Goal: Task Accomplishment & Management: Use online tool/utility

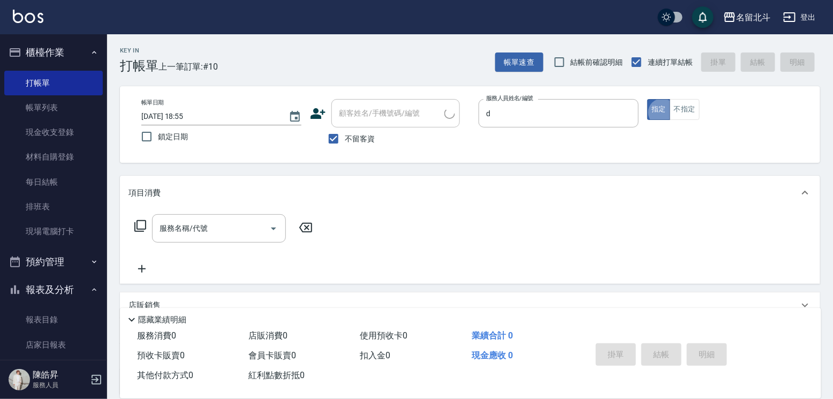
type input "[PERSON_NAME] -d"
type button "true"
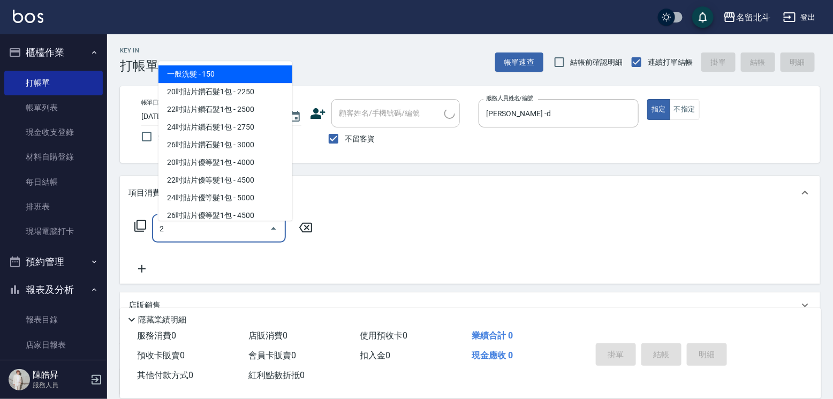
type input "一般洗髮(2)"
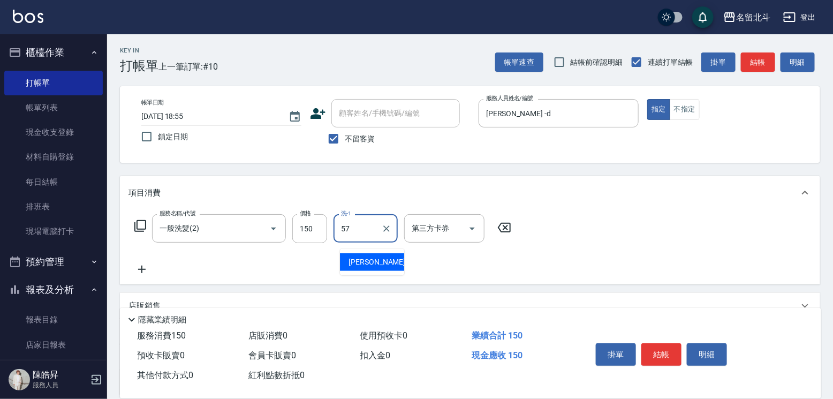
type input "[PERSON_NAME]-57"
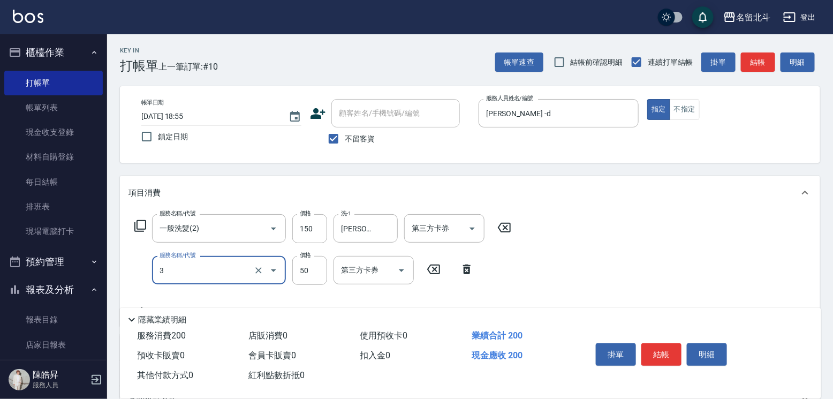
type input "精油(3)"
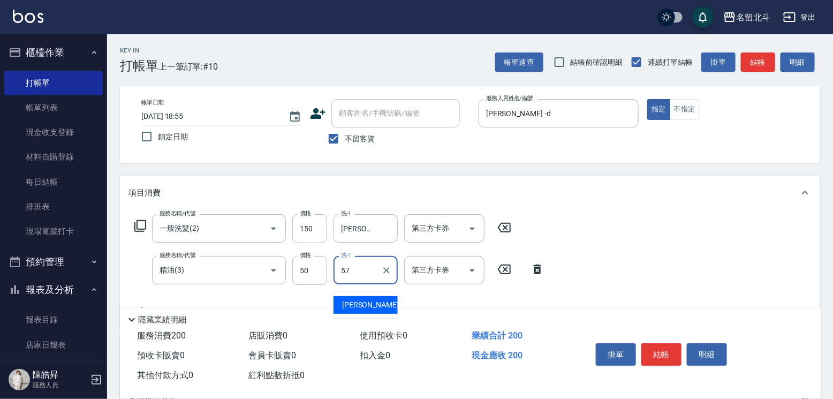
type input "[PERSON_NAME]-57"
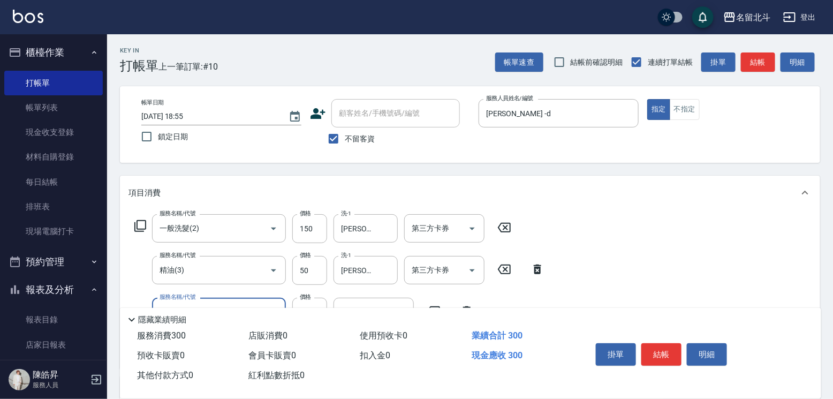
type input "剪髮(1)"
type input "250"
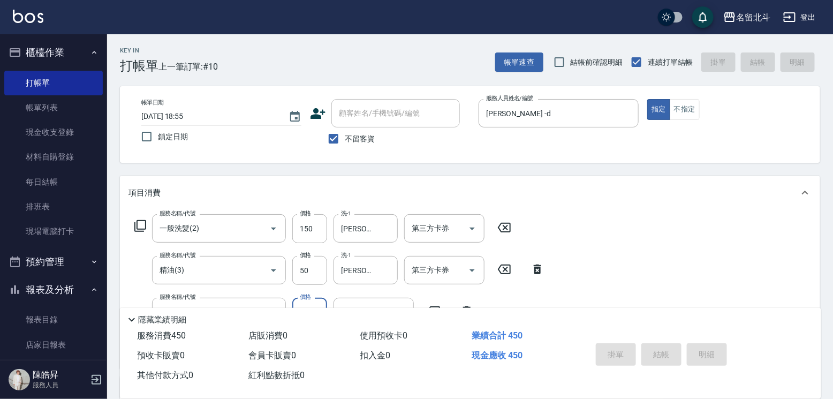
type input "[DATE] 18:56"
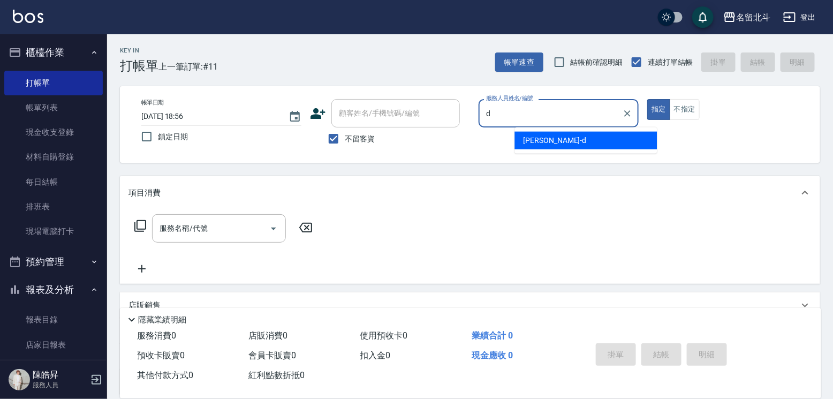
type input "[PERSON_NAME] -d"
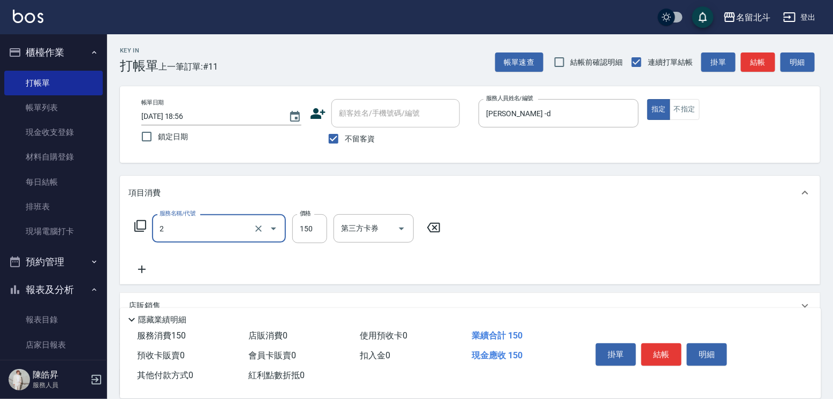
type input "一般洗髮(2)"
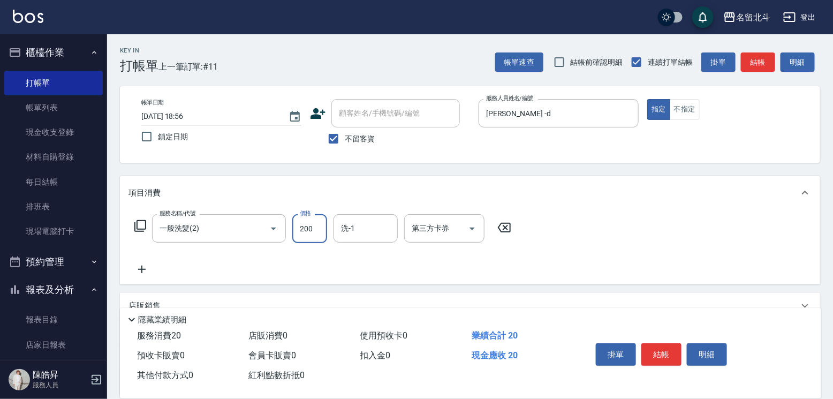
type input "200"
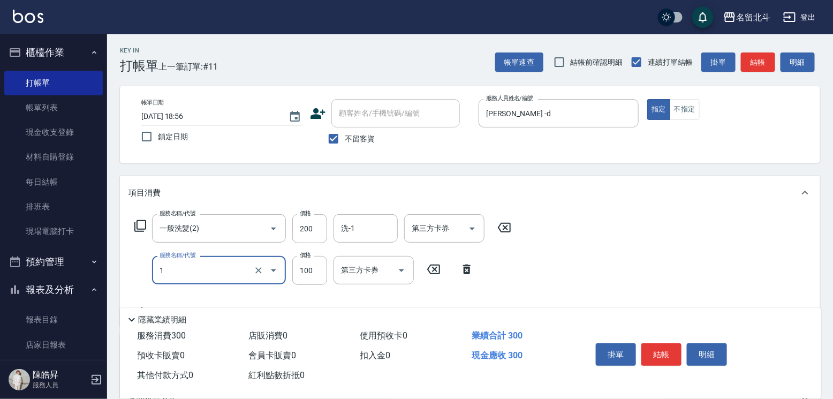
type input "剪髮(1)"
type input "250"
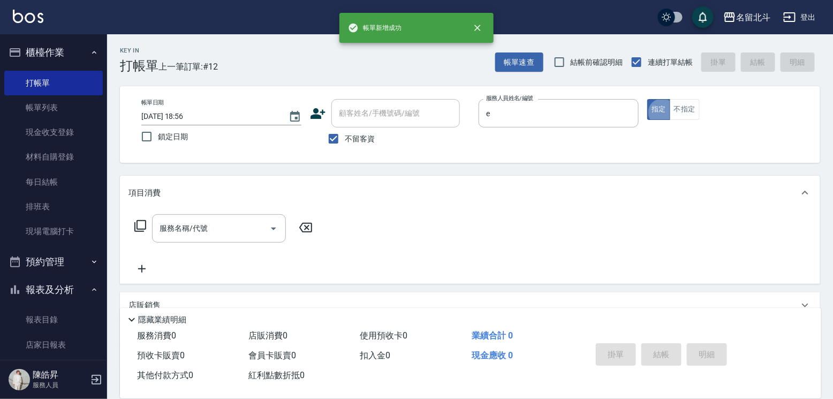
type input "[PERSON_NAME]-e"
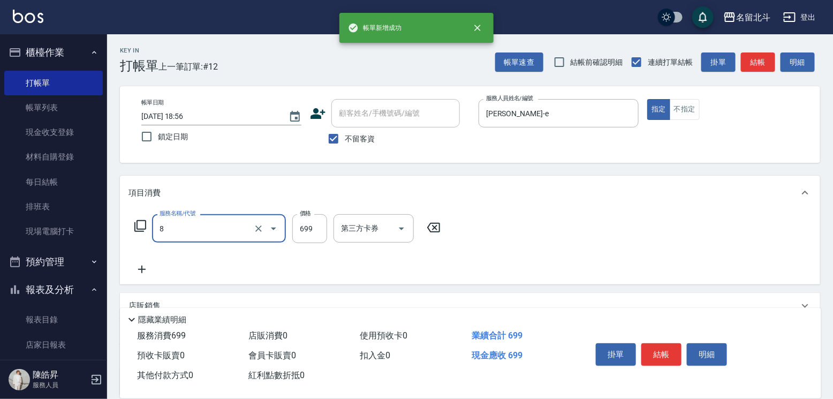
type input "精油洗髮(8)"
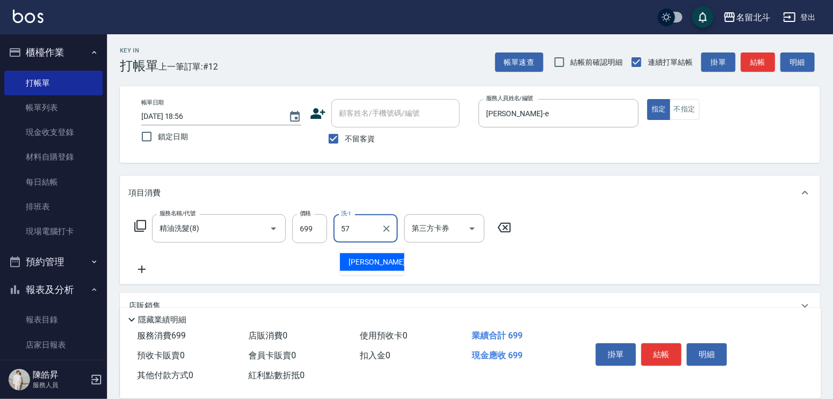
type input "[PERSON_NAME]-57"
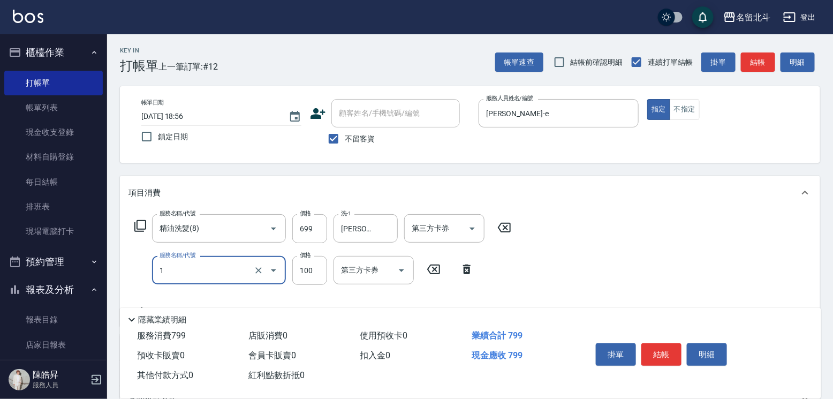
type input "剪髮(1)"
type input "150"
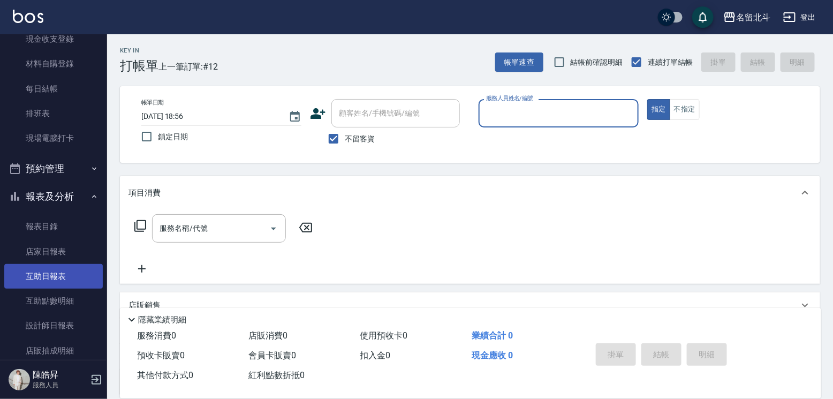
scroll to position [180, 0]
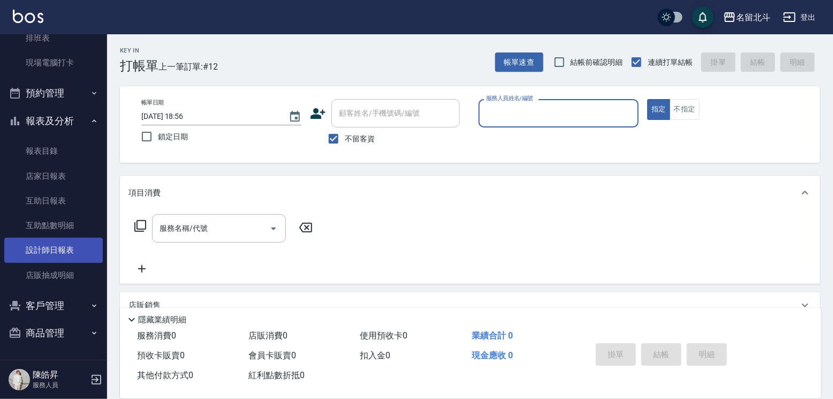
click at [60, 238] on link "設計師日報表" at bounding box center [53, 250] width 99 height 25
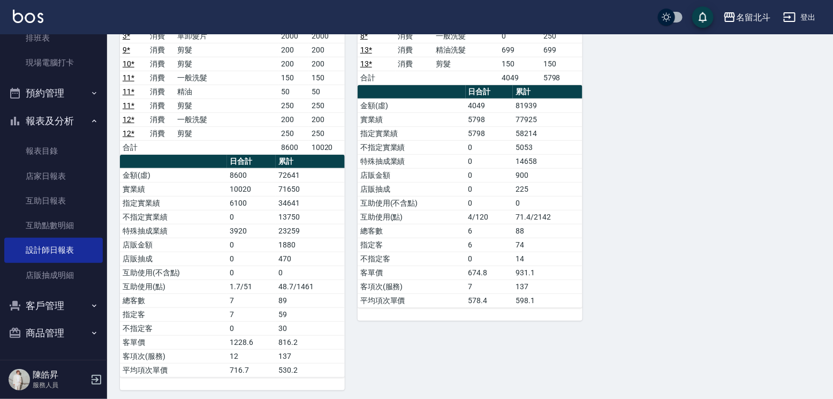
scroll to position [188, 0]
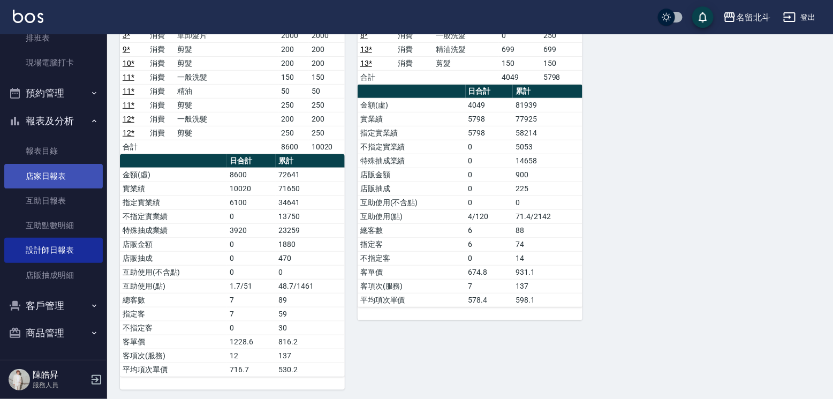
click at [51, 166] on link "店家日報表" at bounding box center [53, 176] width 99 height 25
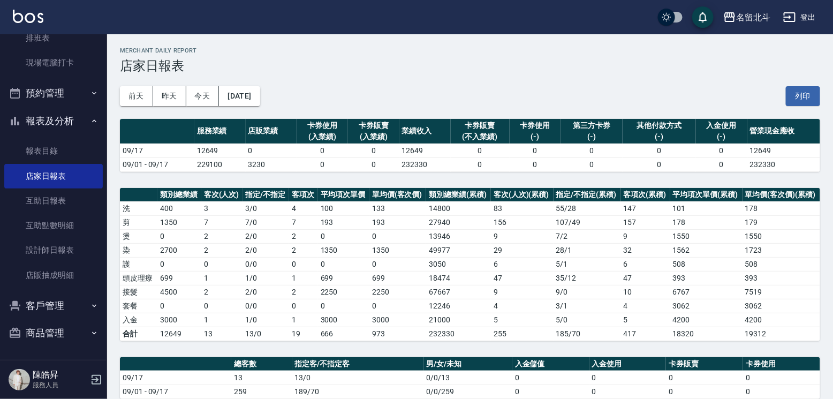
scroll to position [214, 0]
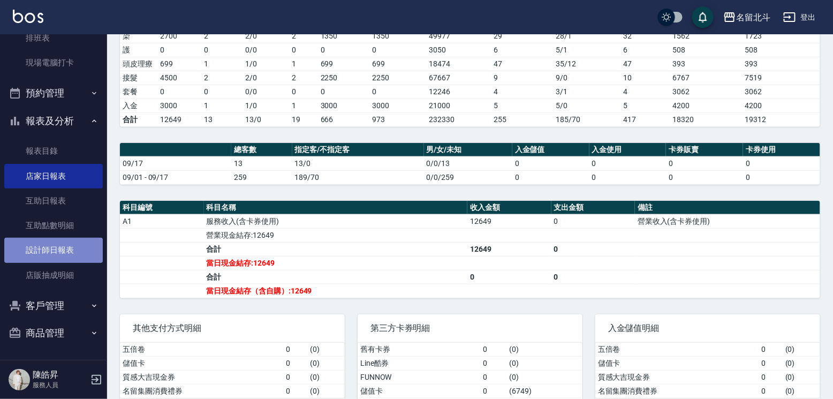
click at [62, 253] on link "設計師日報表" at bounding box center [53, 250] width 99 height 25
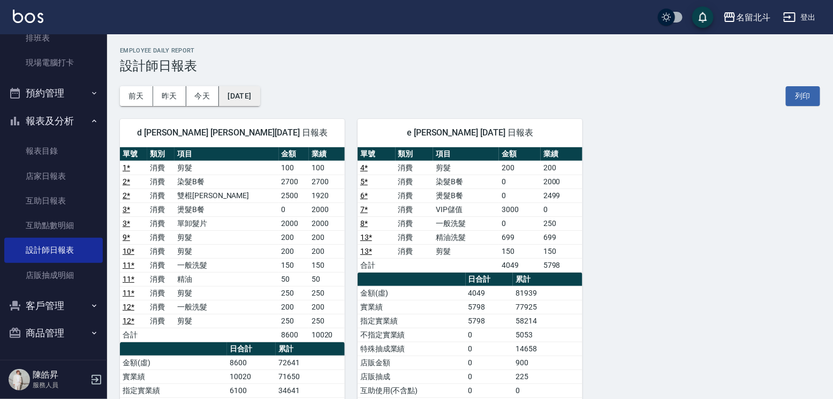
click at [260, 96] on button "[DATE]" at bounding box center [239, 96] width 41 height 20
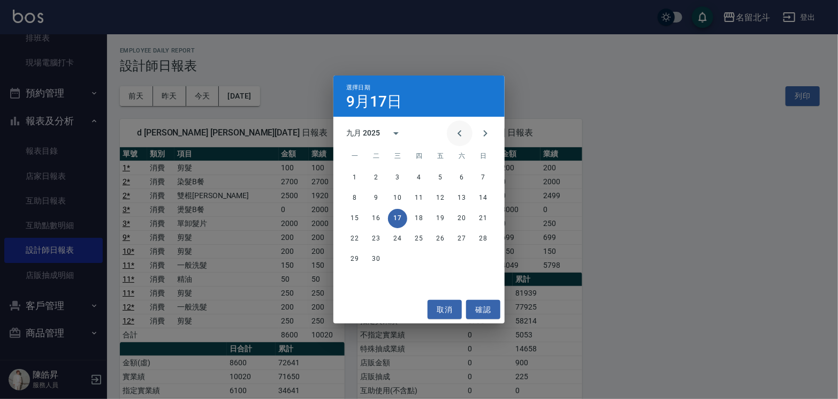
click at [453, 139] on icon "Previous month" at bounding box center [459, 133] width 13 height 13
click at [480, 219] on button "17" at bounding box center [483, 218] width 19 height 19
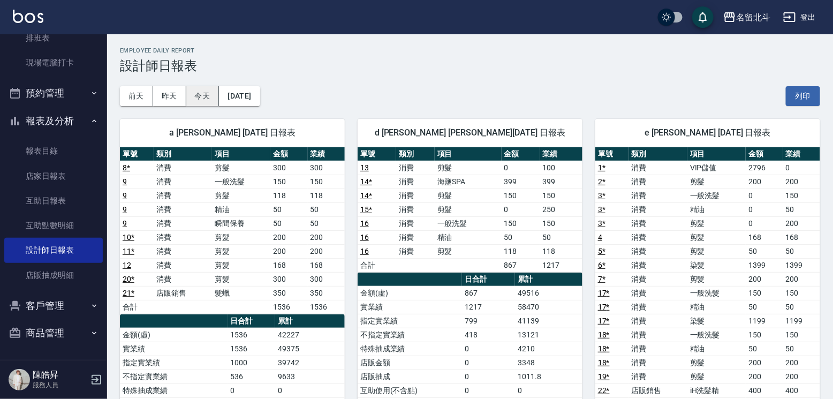
click at [210, 96] on button "今天" at bounding box center [202, 96] width 33 height 20
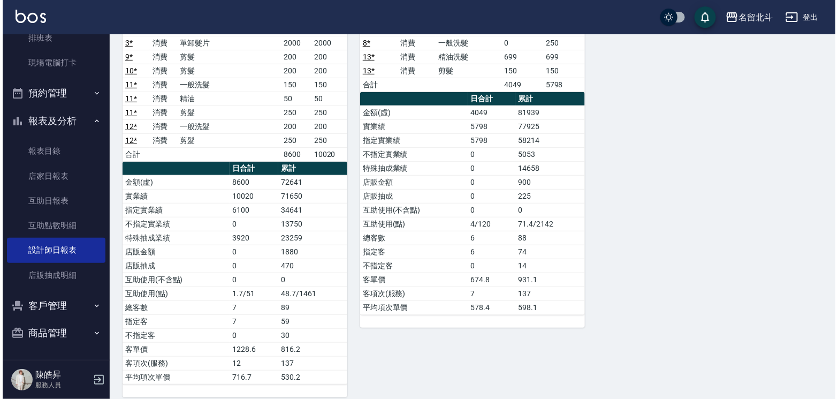
scroll to position [27, 0]
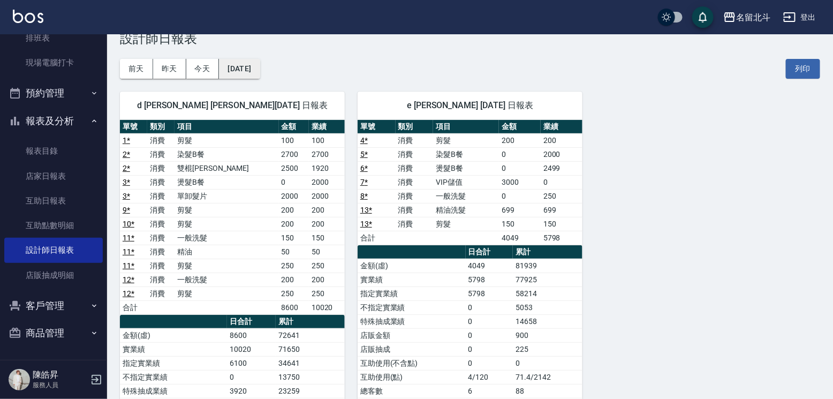
click at [260, 73] on button "[DATE]" at bounding box center [239, 69] width 41 height 20
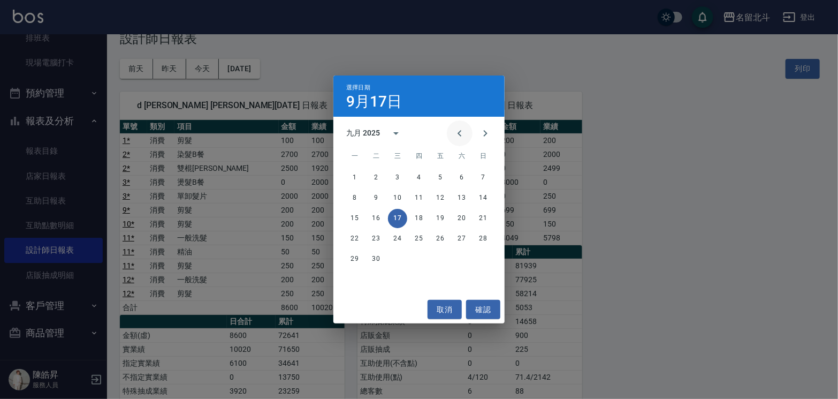
click at [458, 132] on icon "Previous month" at bounding box center [460, 133] width 4 height 6
click at [486, 259] on button "31" at bounding box center [483, 258] width 19 height 19
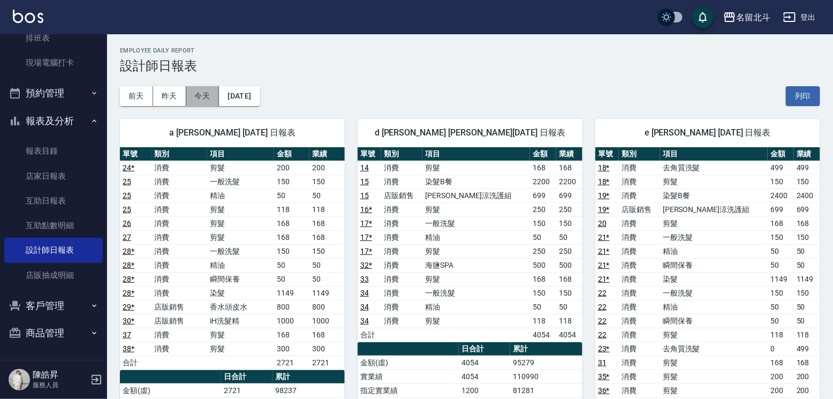
click at [206, 95] on button "今天" at bounding box center [202, 96] width 33 height 20
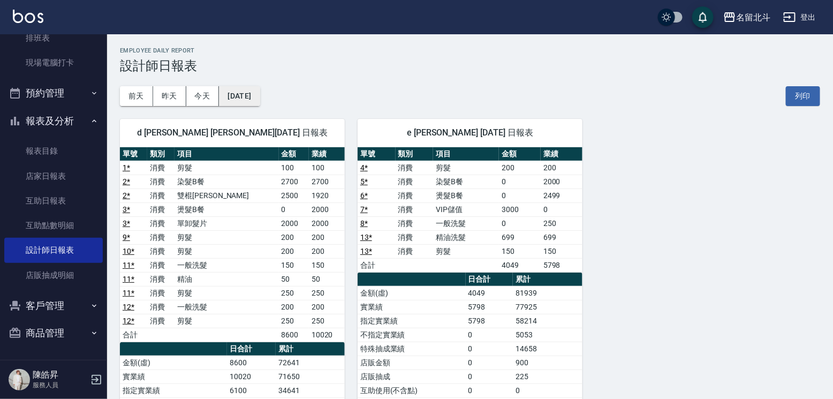
click at [235, 94] on button "[DATE]" at bounding box center [239, 96] width 41 height 20
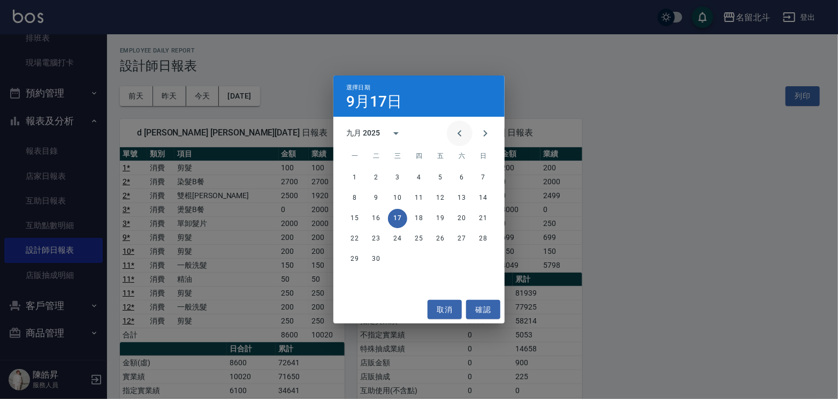
click at [453, 136] on icon "Previous month" at bounding box center [459, 133] width 13 height 13
click at [480, 213] on button "17" at bounding box center [483, 218] width 19 height 19
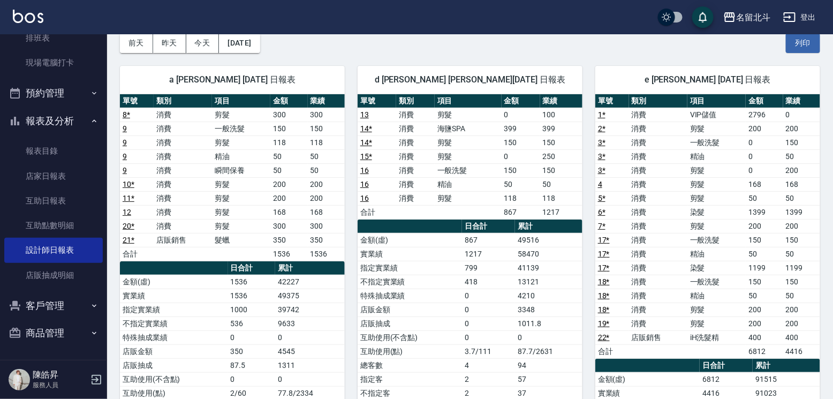
scroll to position [54, 0]
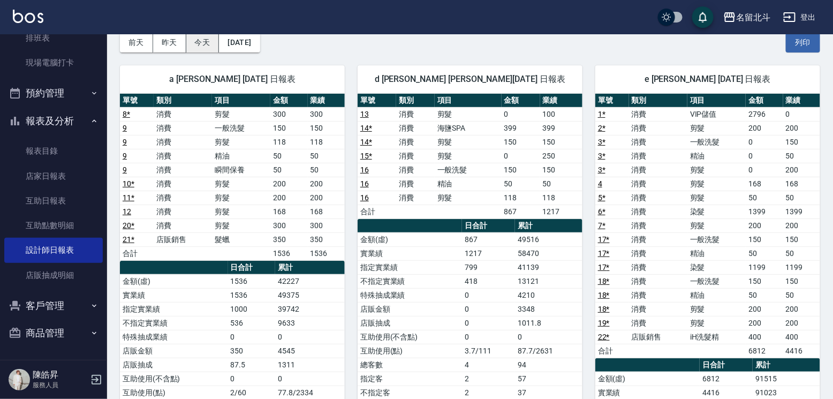
click at [206, 37] on button "今天" at bounding box center [202, 43] width 33 height 20
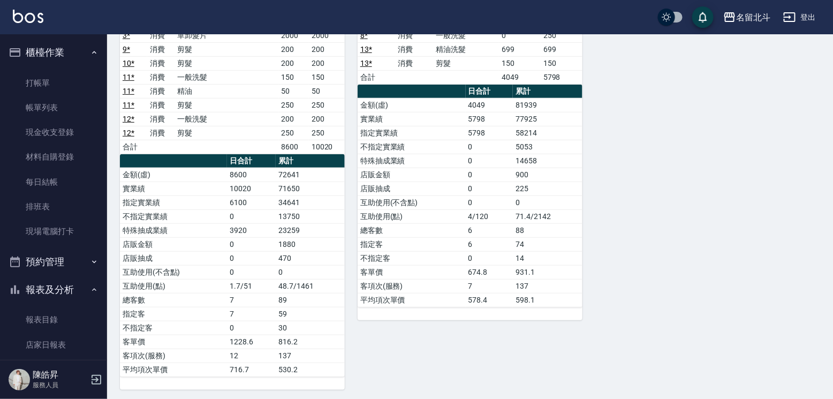
click at [69, 71] on ul "打帳單 帳單列表 現金收支登錄 材料自購登錄 每日結帳 排班表 現場電腦打卡" at bounding box center [53, 157] width 99 height 182
click at [56, 83] on link "打帳單" at bounding box center [53, 83] width 99 height 25
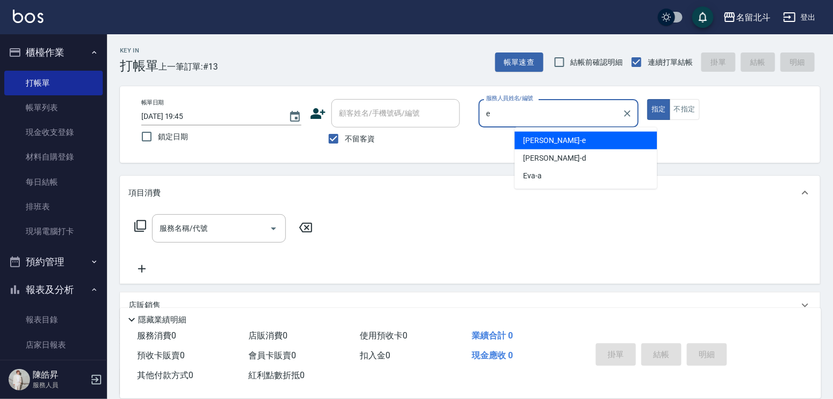
type input "[PERSON_NAME]-e"
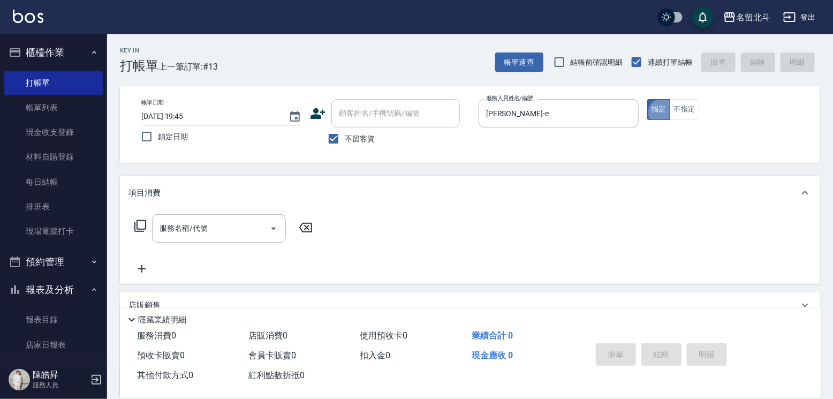
type button "true"
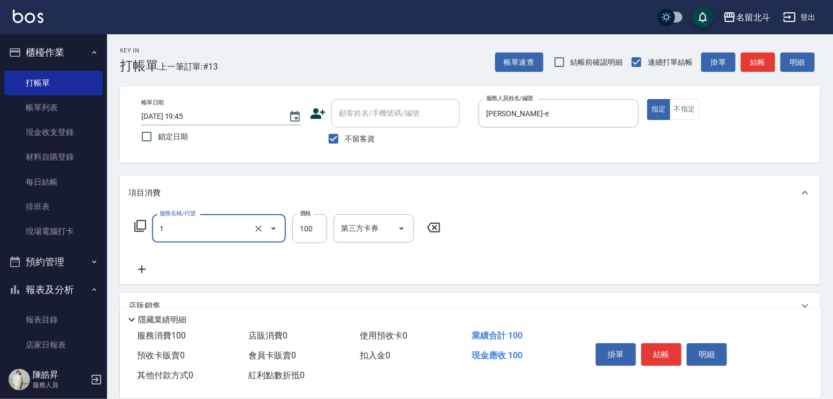
type input "剪髮(1)"
type input "50"
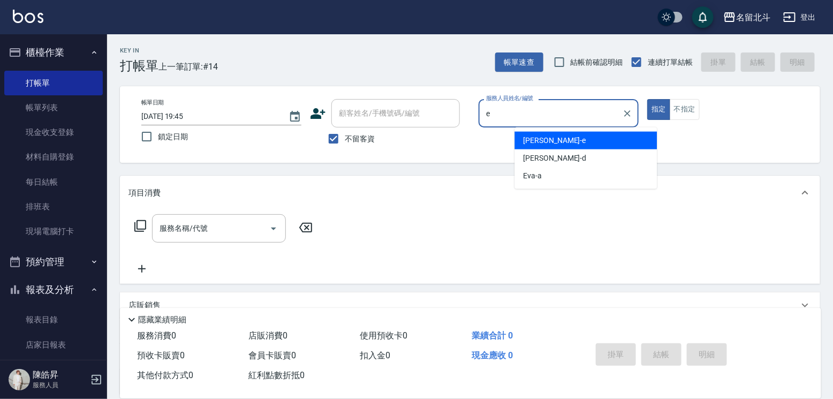
type input "[PERSON_NAME]-e"
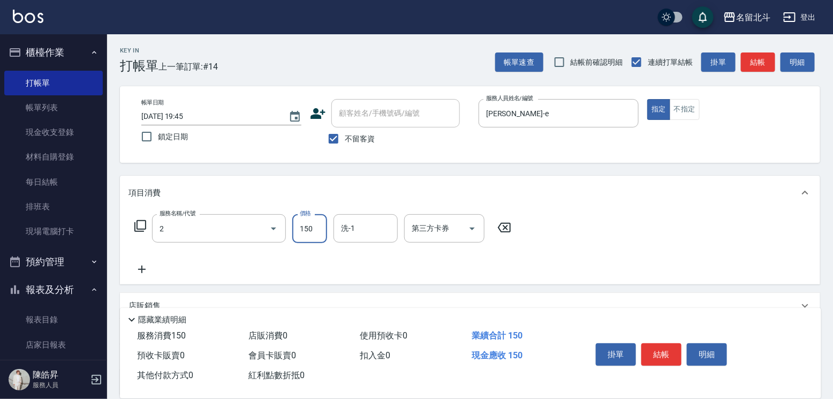
type input "一般洗髮(2)"
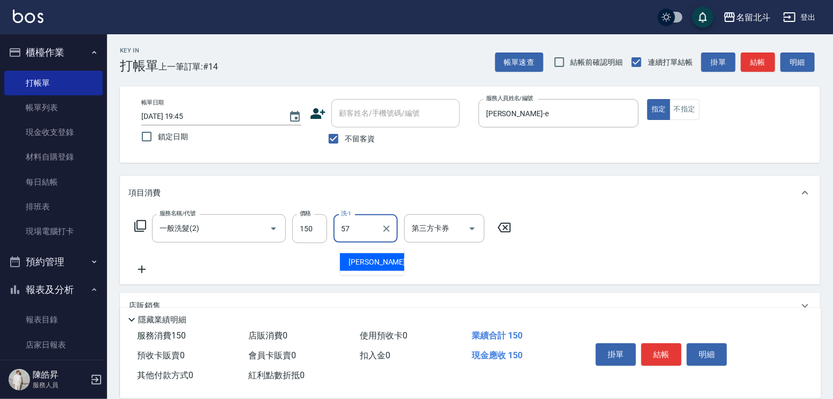
type input "[PERSON_NAME]-57"
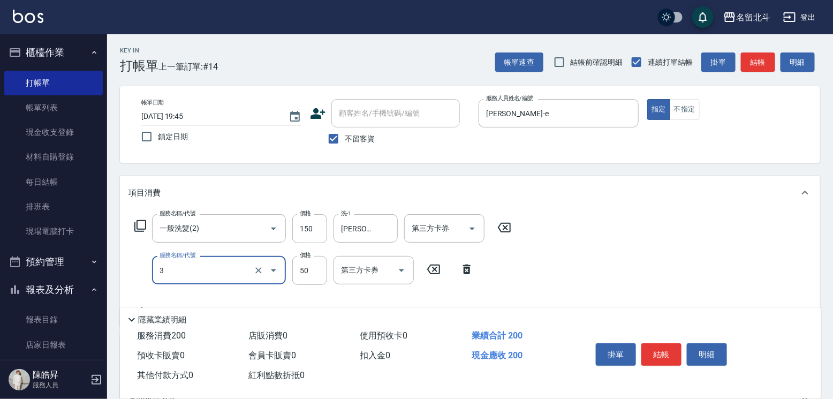
type input "精油(3)"
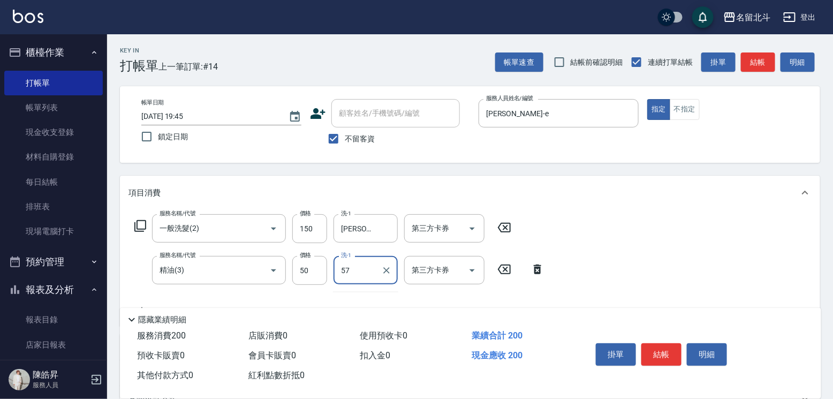
type input "[PERSON_NAME]-57"
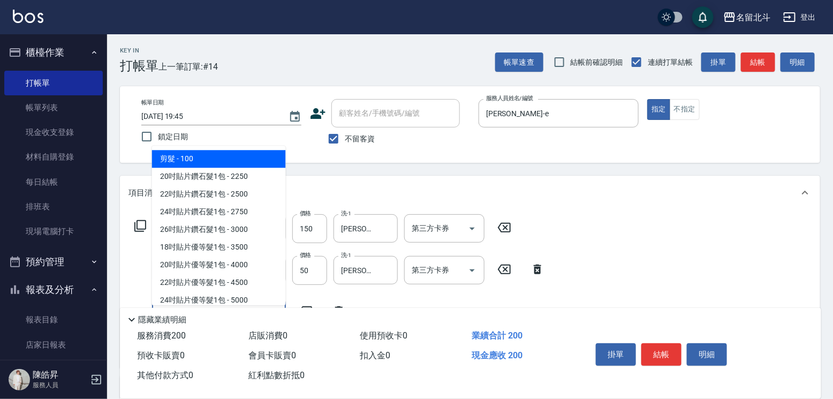
type input "剪髮(1)"
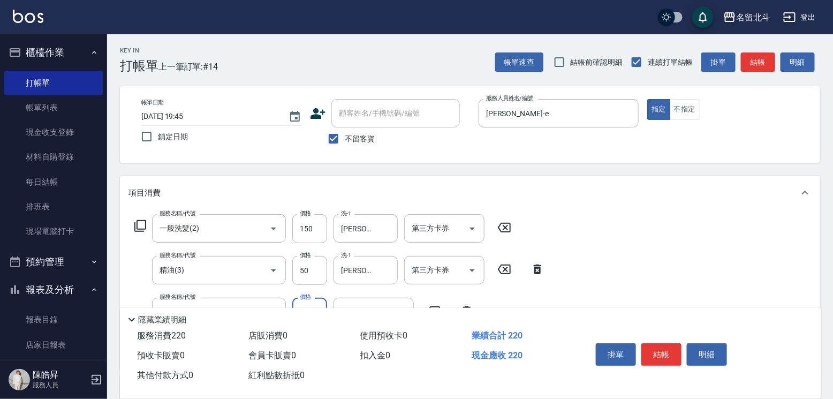
type input "200"
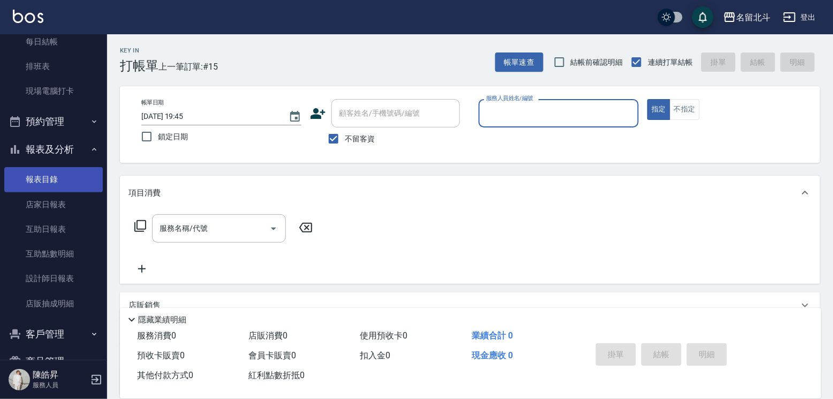
scroll to position [161, 0]
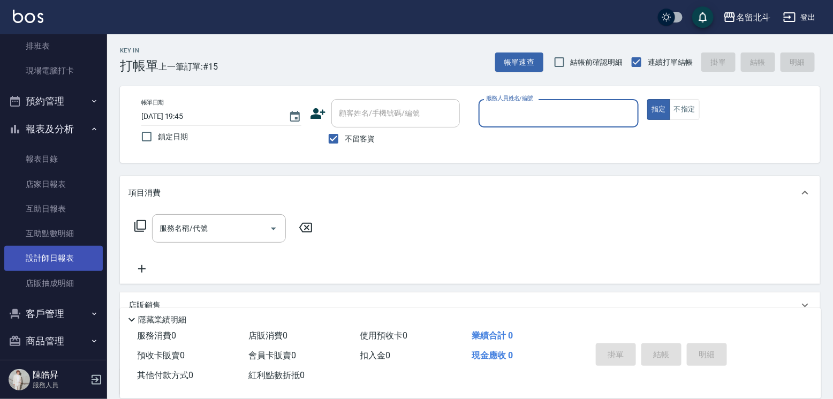
click at [63, 265] on link "設計師日報表" at bounding box center [53, 258] width 99 height 25
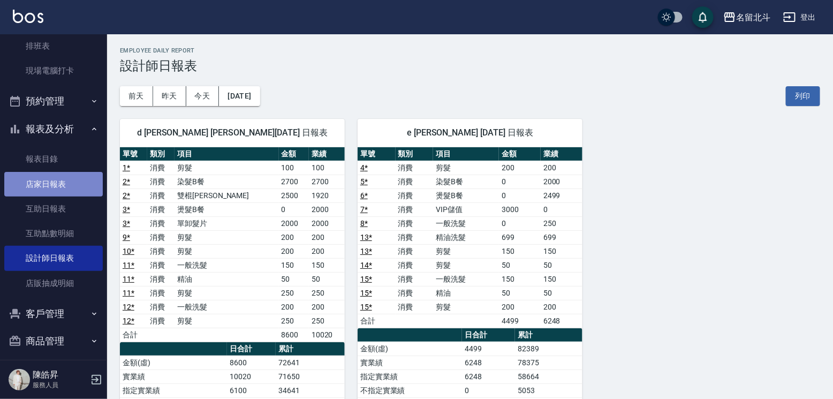
click at [54, 195] on link "店家日報表" at bounding box center [53, 184] width 99 height 25
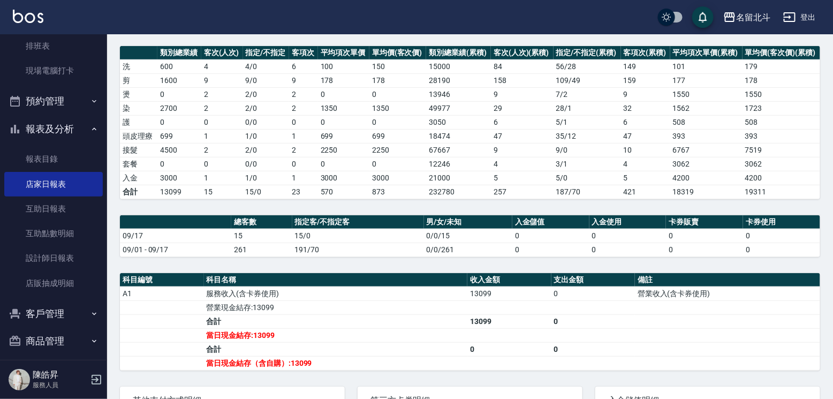
scroll to position [161, 0]
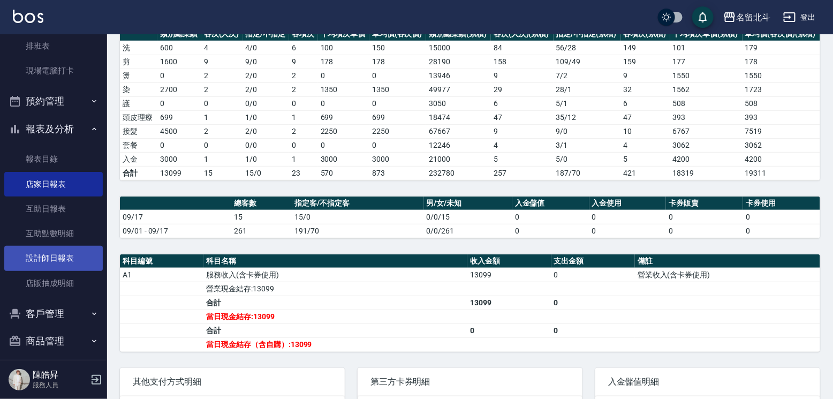
click at [70, 268] on link "設計師日報表" at bounding box center [53, 258] width 99 height 25
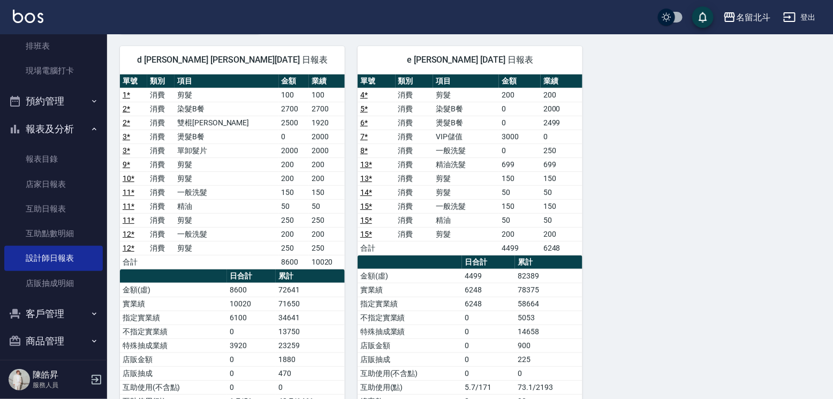
scroll to position [76, 0]
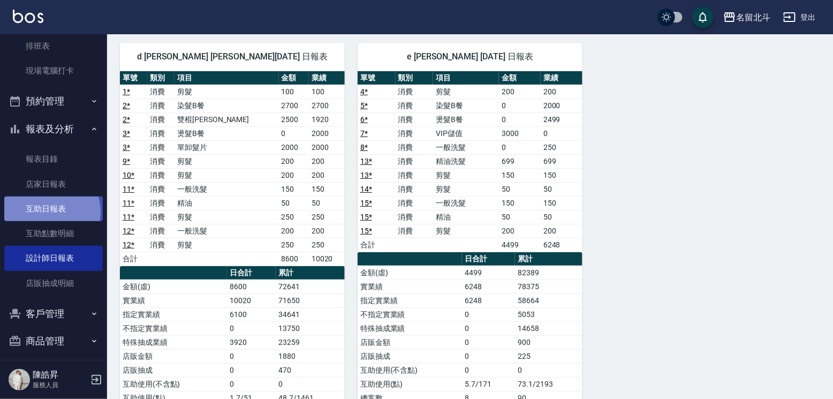
click at [48, 219] on link "互助日報表" at bounding box center [53, 208] width 99 height 25
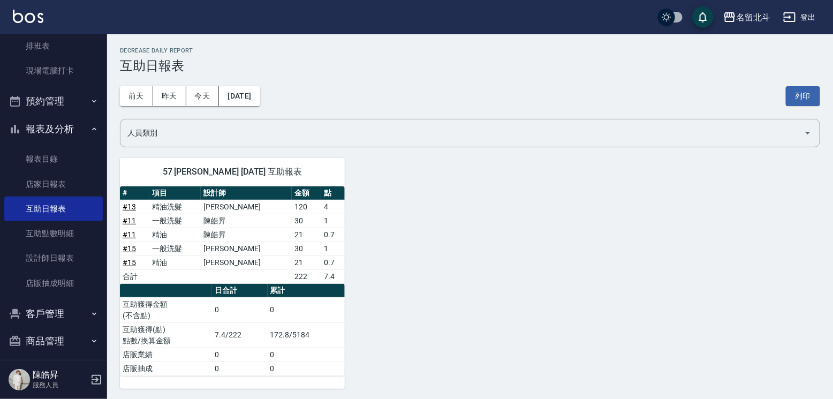
scroll to position [1, 0]
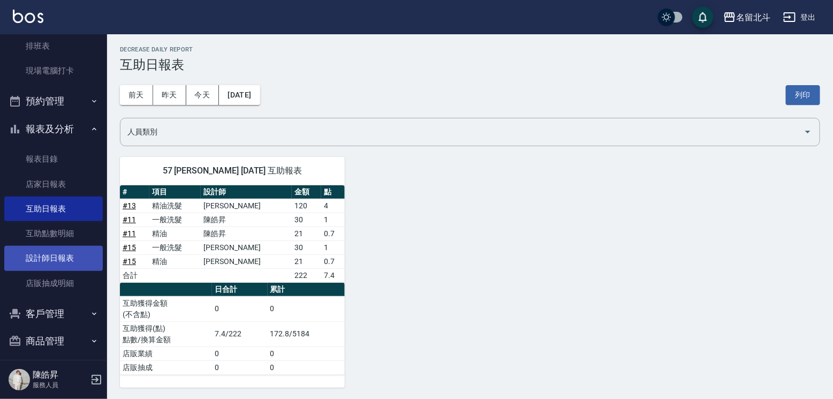
click at [82, 268] on link "設計師日報表" at bounding box center [53, 258] width 99 height 25
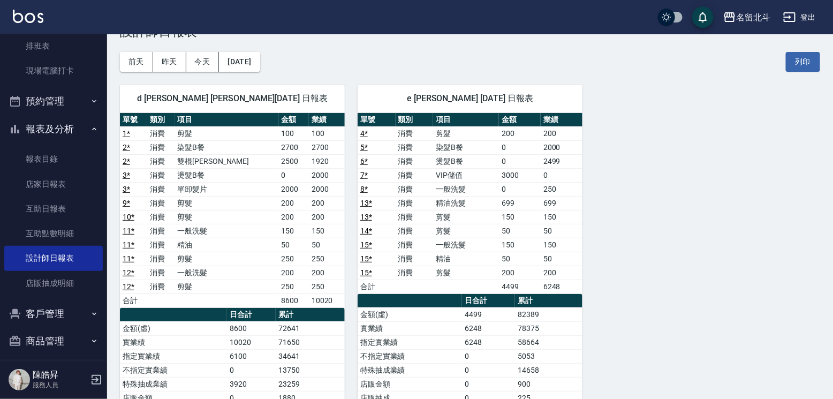
scroll to position [54, 0]
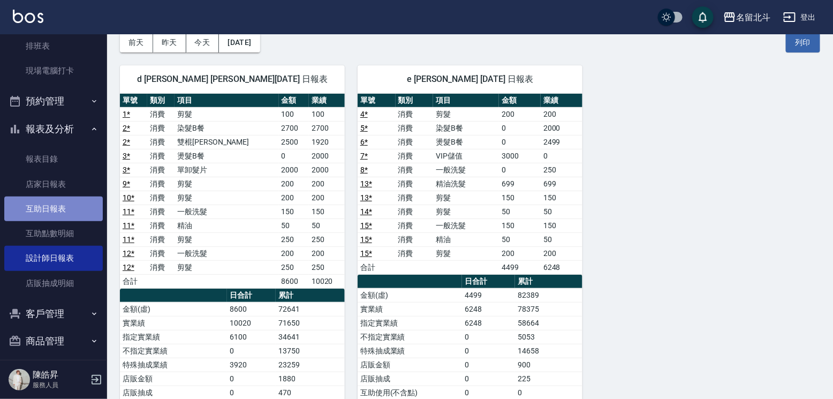
click at [69, 219] on link "互助日報表" at bounding box center [53, 208] width 99 height 25
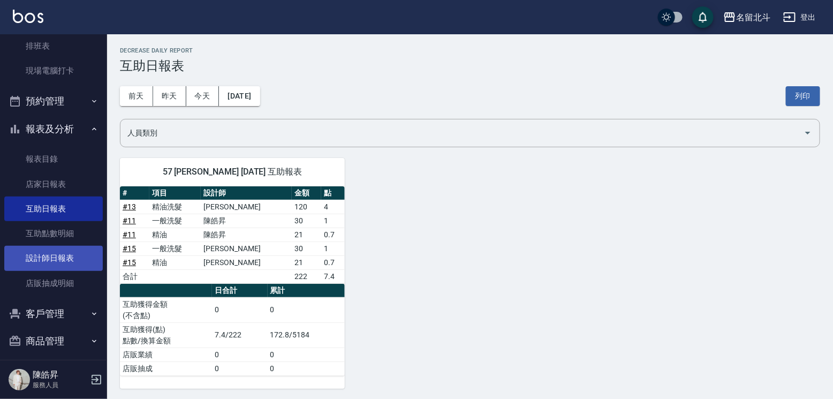
click at [63, 259] on link "設計師日報表" at bounding box center [53, 258] width 99 height 25
